Goal: Task Accomplishment & Management: Manage account settings

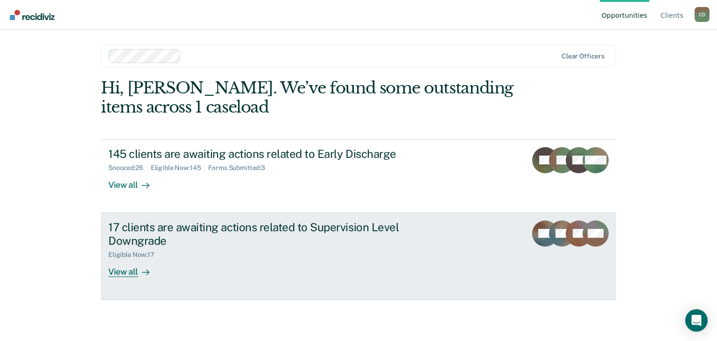
click at [127, 272] on div "View all" at bounding box center [134, 268] width 52 height 18
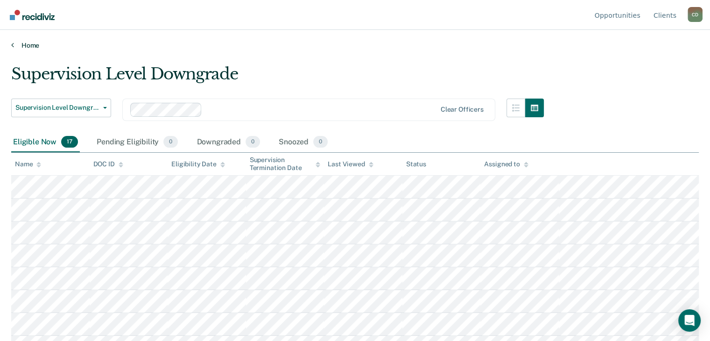
click at [23, 45] on link "Home" at bounding box center [355, 45] width 688 height 8
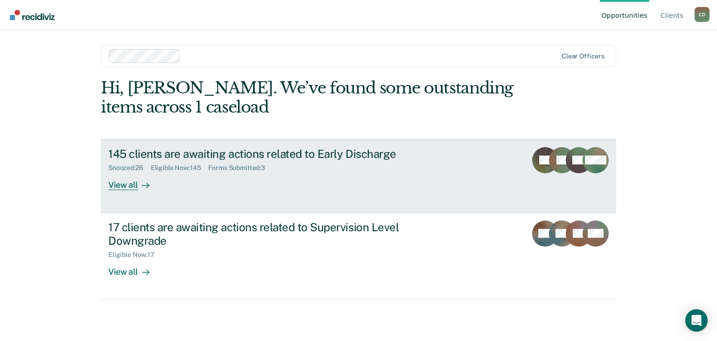
click at [276, 161] on div "Snoozed : 26 Eligible Now : 145 Forms Submitted : 3" at bounding box center [272, 166] width 328 height 12
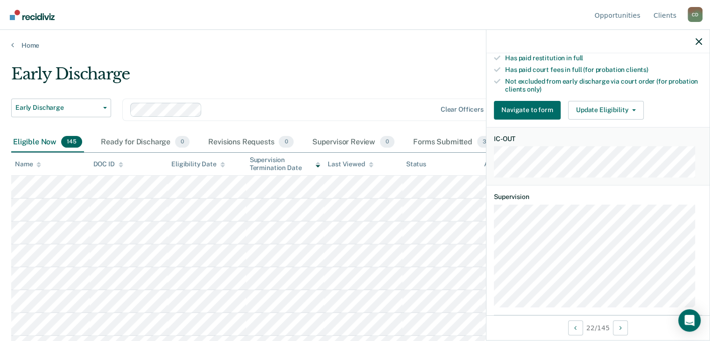
scroll to position [221, 0]
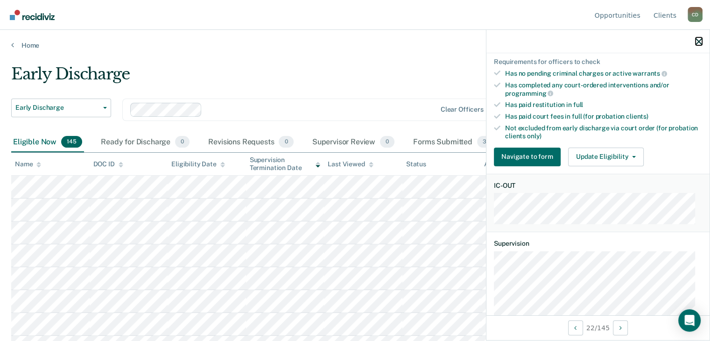
click at [701, 42] on icon "button" at bounding box center [699, 41] width 7 height 7
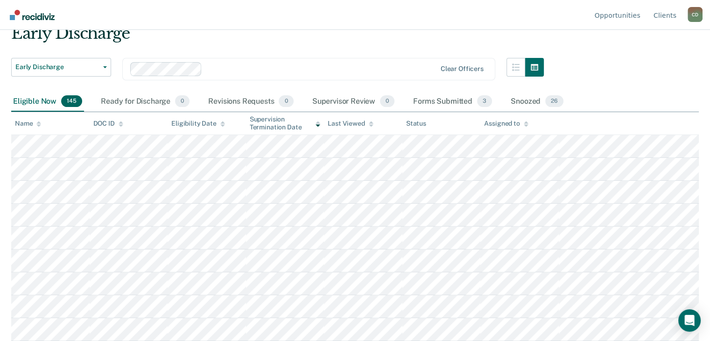
scroll to position [0, 0]
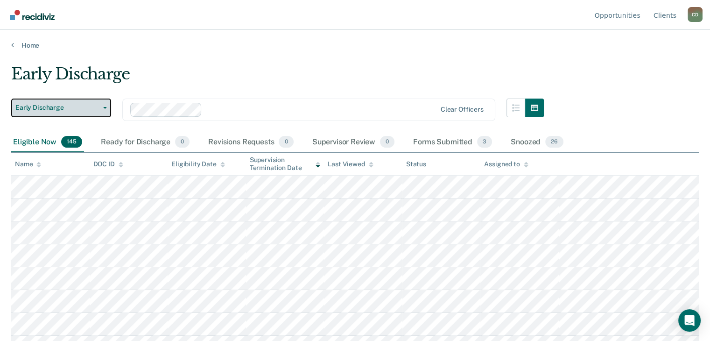
click at [67, 104] on span "Early Discharge" at bounding box center [57, 108] width 84 height 8
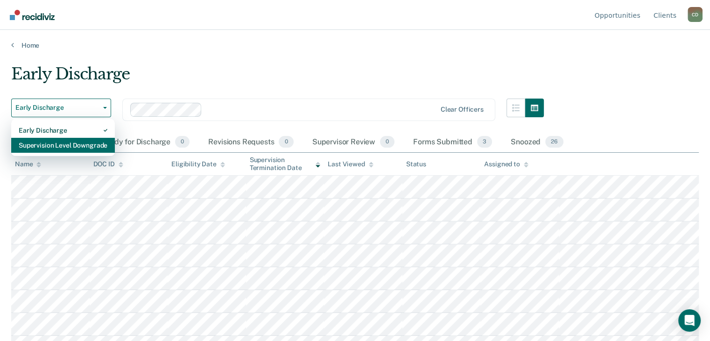
click at [70, 147] on div "Supervision Level Downgrade" at bounding box center [63, 145] width 89 height 15
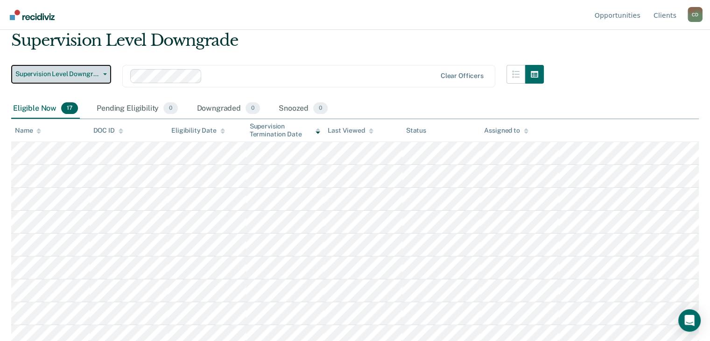
scroll to position [63, 0]
